Goal: Task Accomplishment & Management: Manage account settings

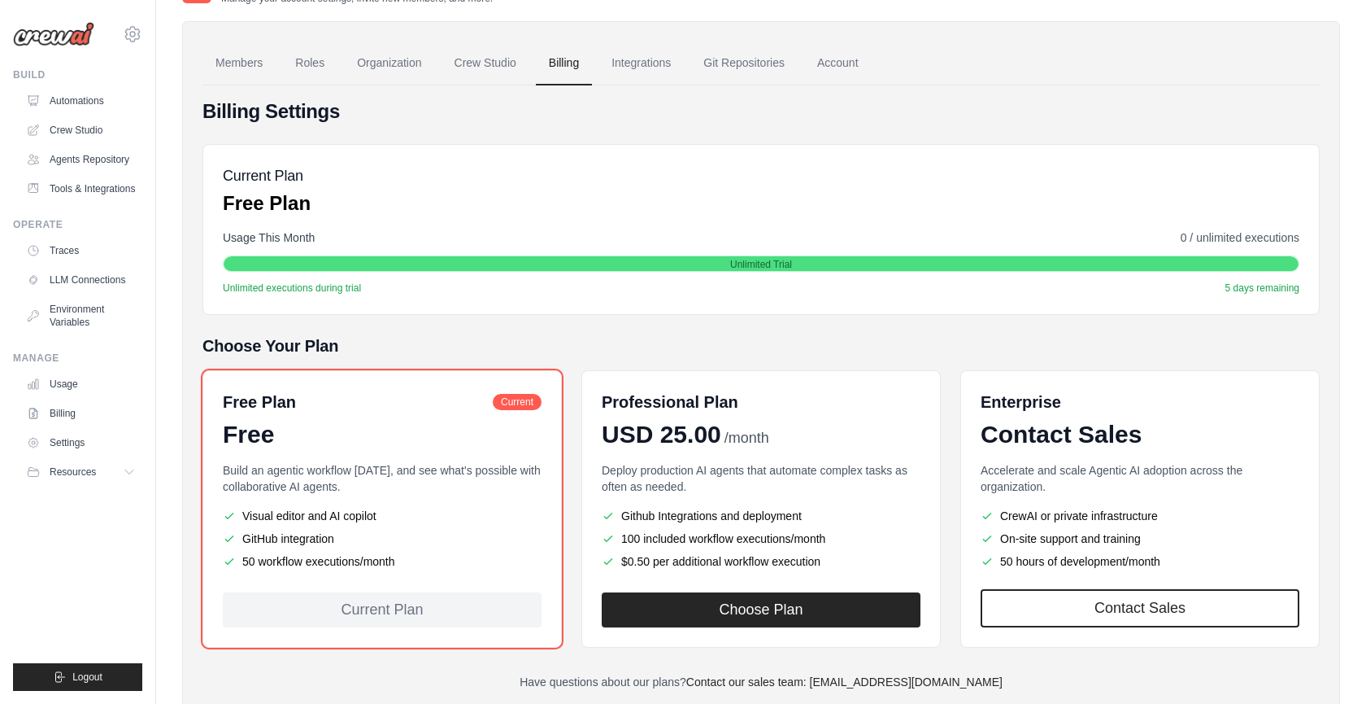
scroll to position [149, 0]
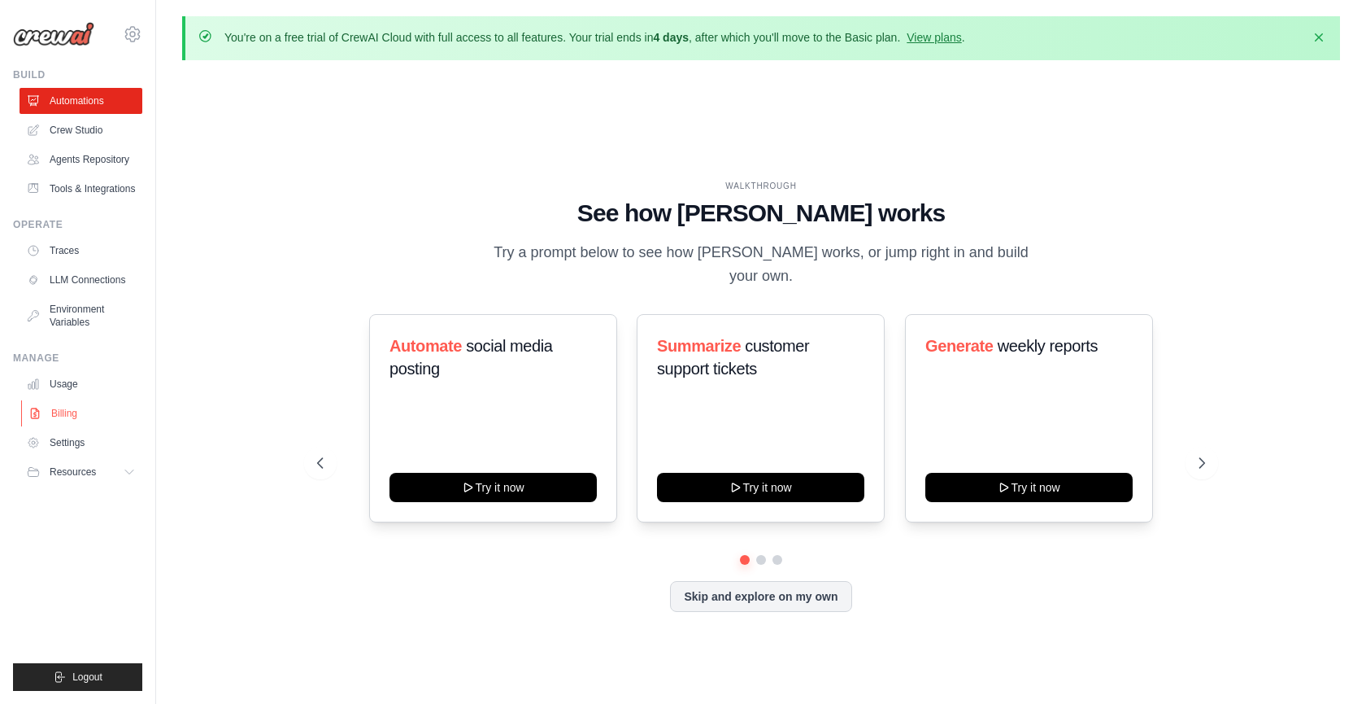
click at [95, 407] on link "Billing" at bounding box center [82, 413] width 123 height 26
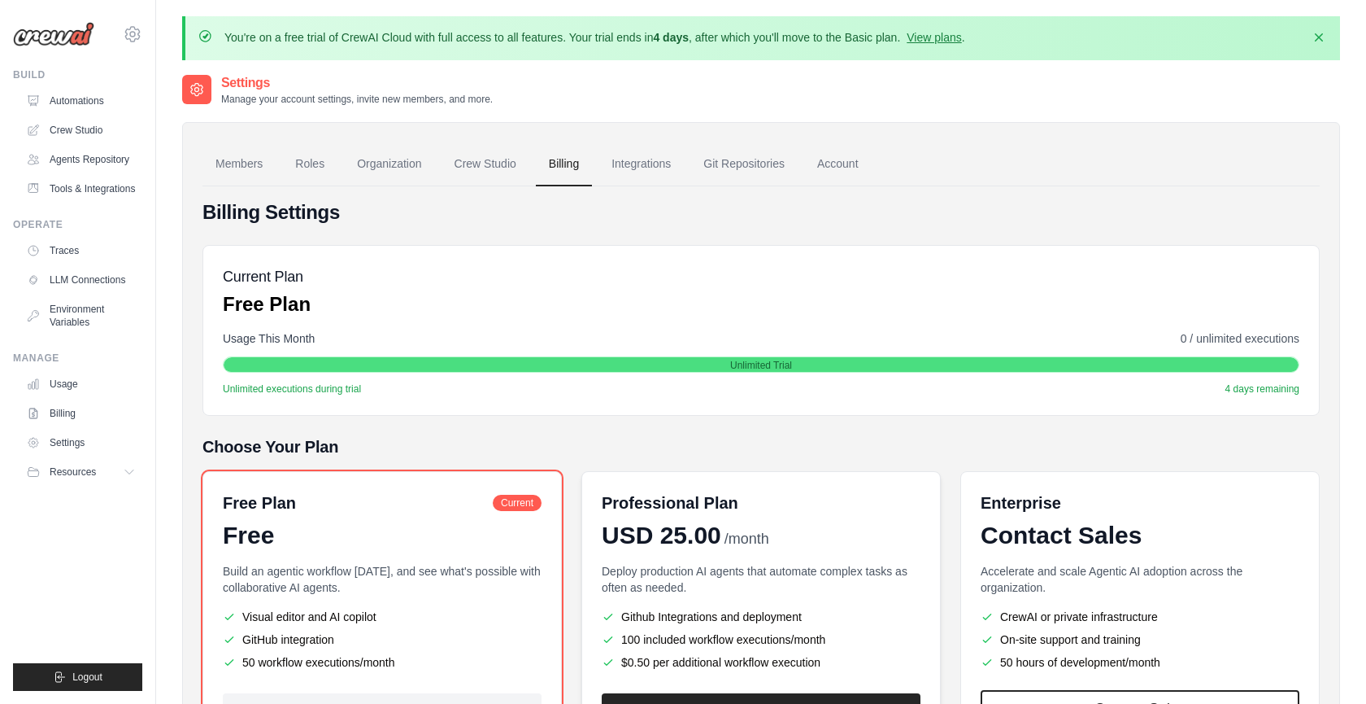
click at [703, 535] on span "USD 25.00" at bounding box center [662, 535] width 120 height 29
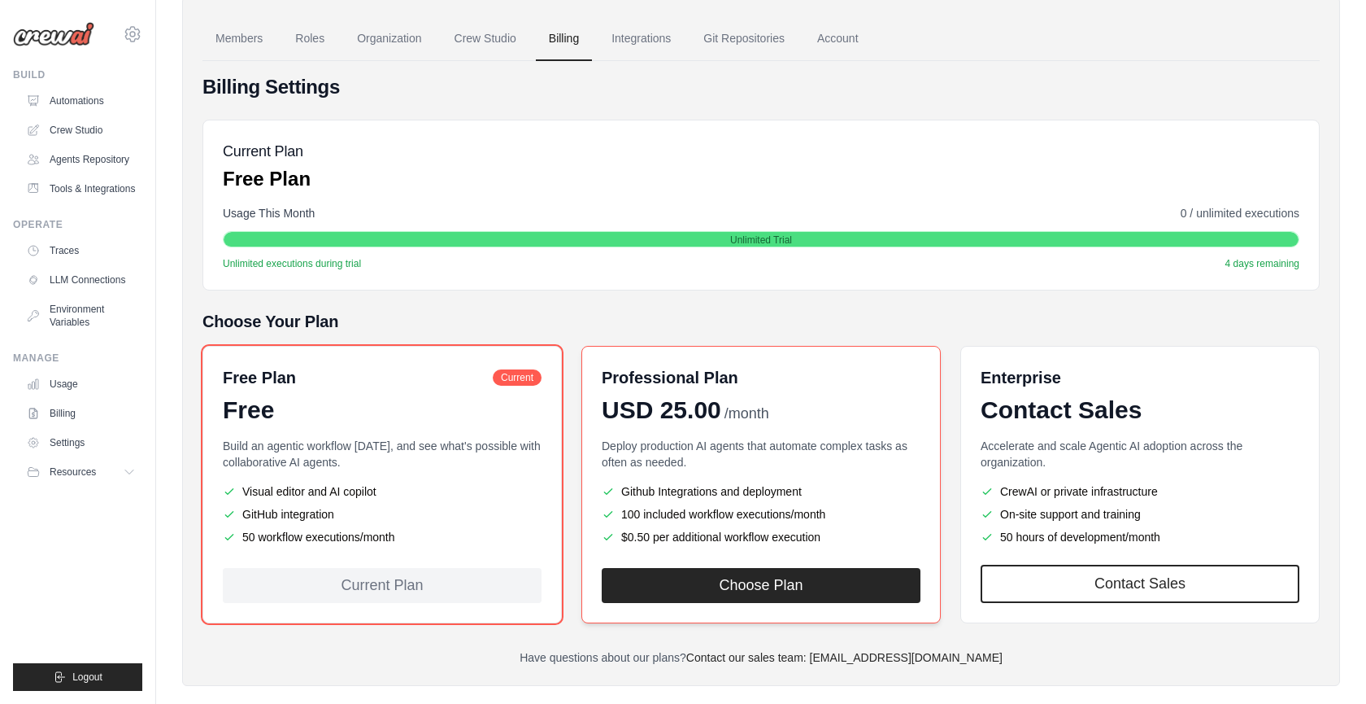
scroll to position [128, 0]
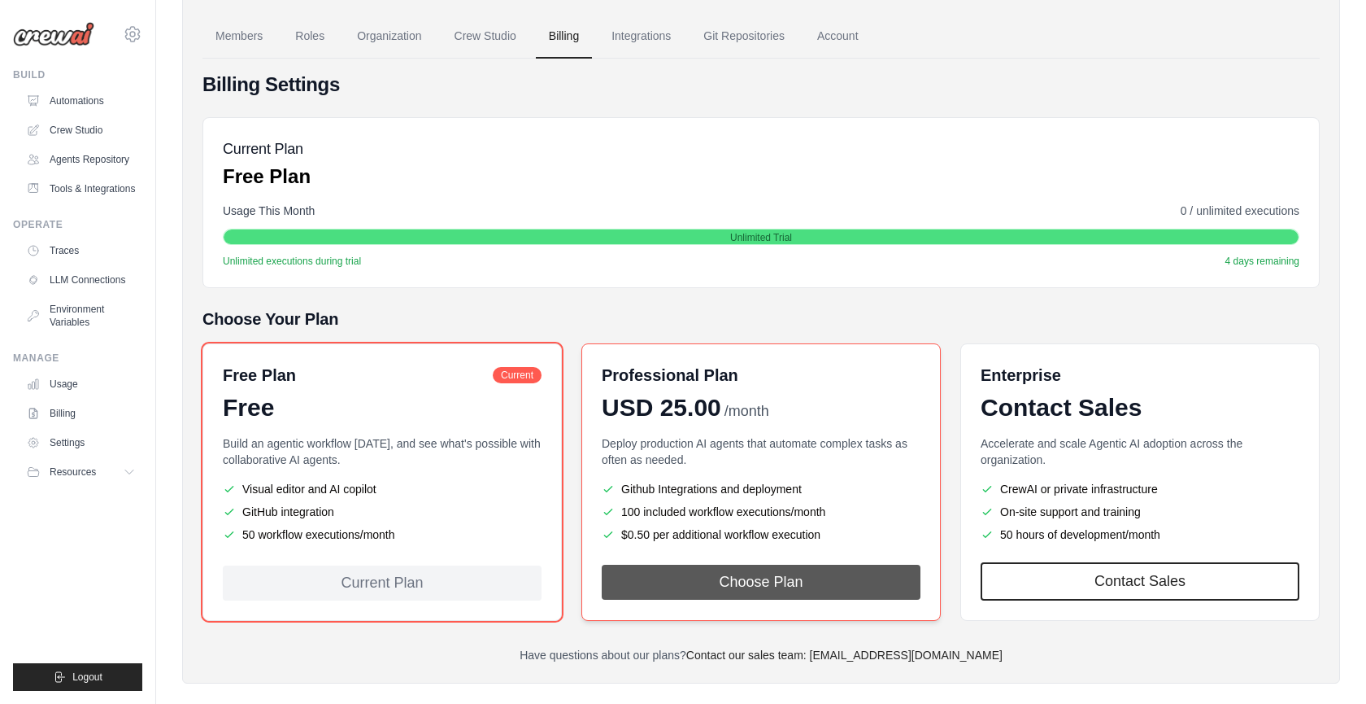
click at [768, 579] on button "Choose Plan" at bounding box center [761, 581] width 319 height 35
